Goal: Information Seeking & Learning: Find contact information

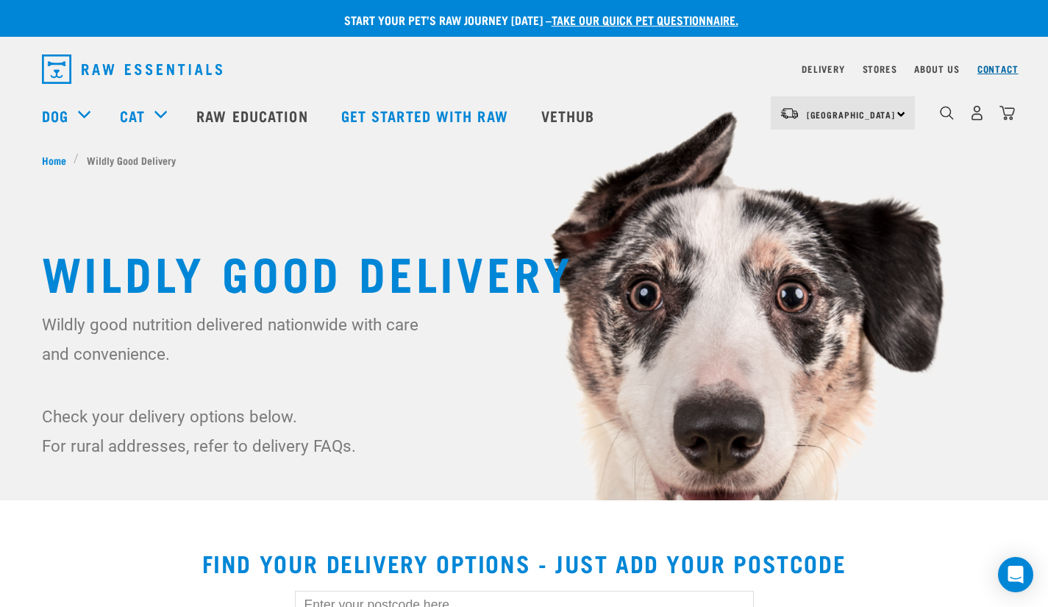
click at [1004, 70] on link "Contact" at bounding box center [997, 68] width 41 height 5
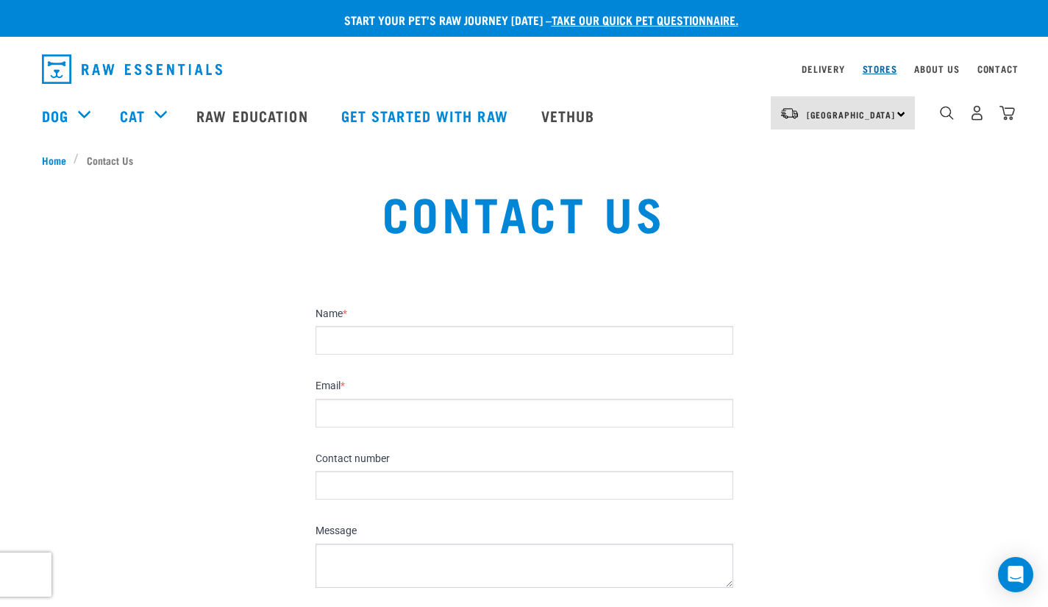
click at [875, 71] on link "Stores" at bounding box center [879, 68] width 35 height 5
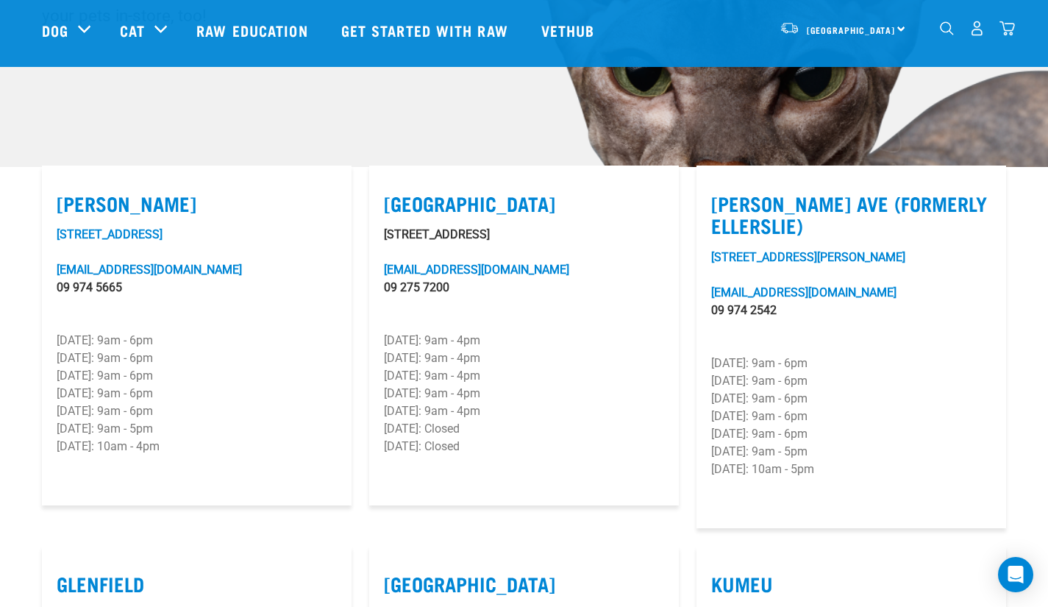
scroll to position [390, 0]
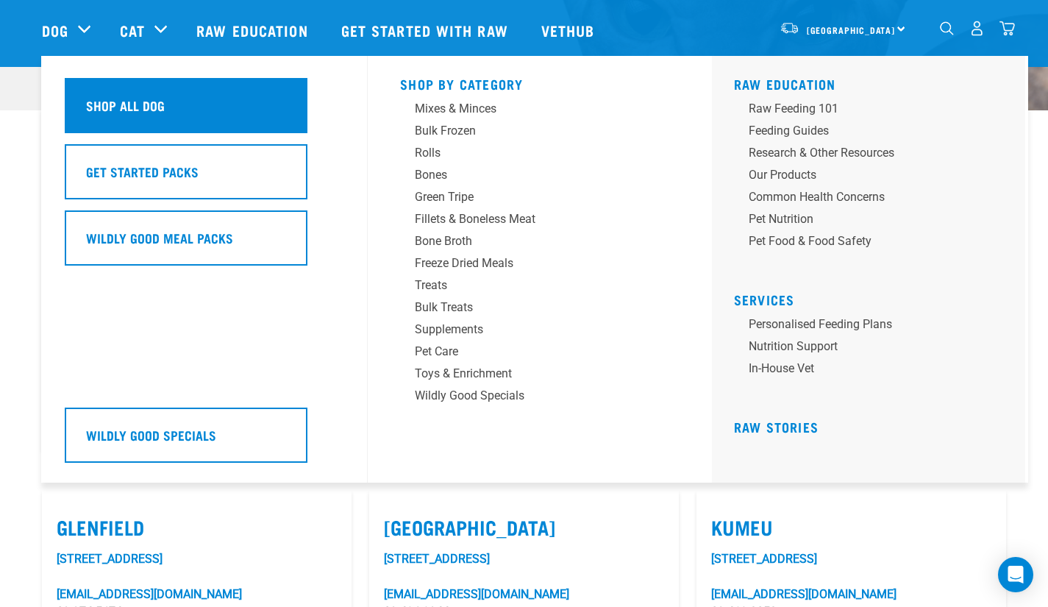
click at [122, 102] on h5 "Shop All Dog" at bounding box center [125, 105] width 79 height 19
